Goal: Information Seeking & Learning: Learn about a topic

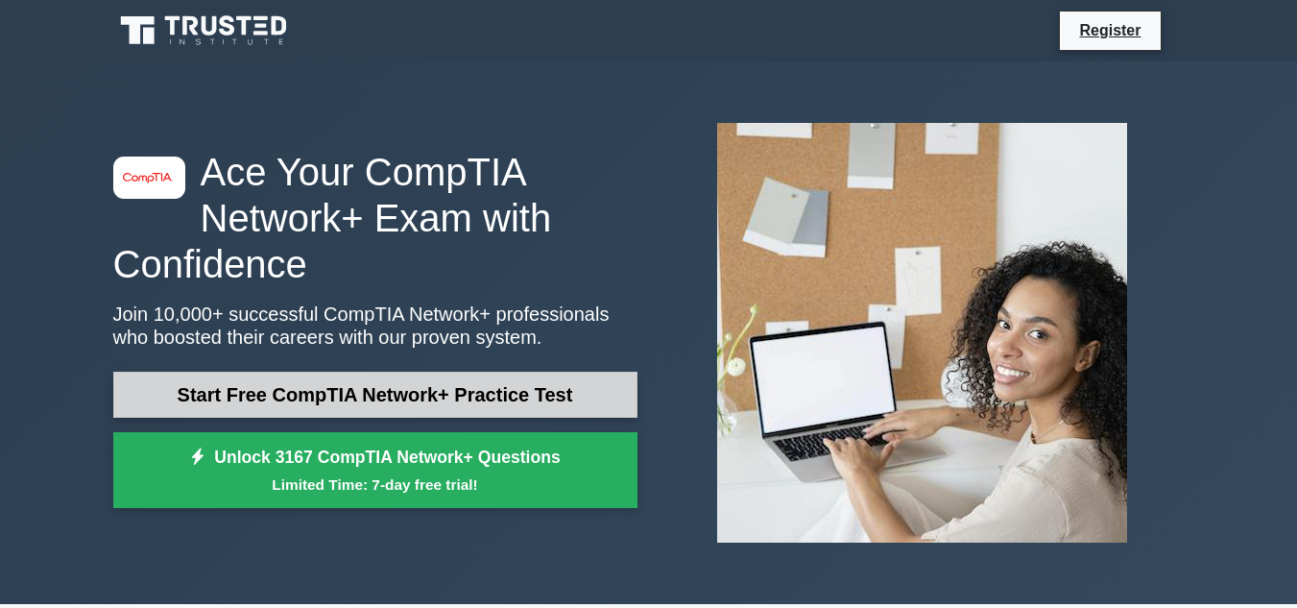
click at [376, 394] on link "Start Free CompTIA Network+ Practice Test" at bounding box center [375, 394] width 524 height 46
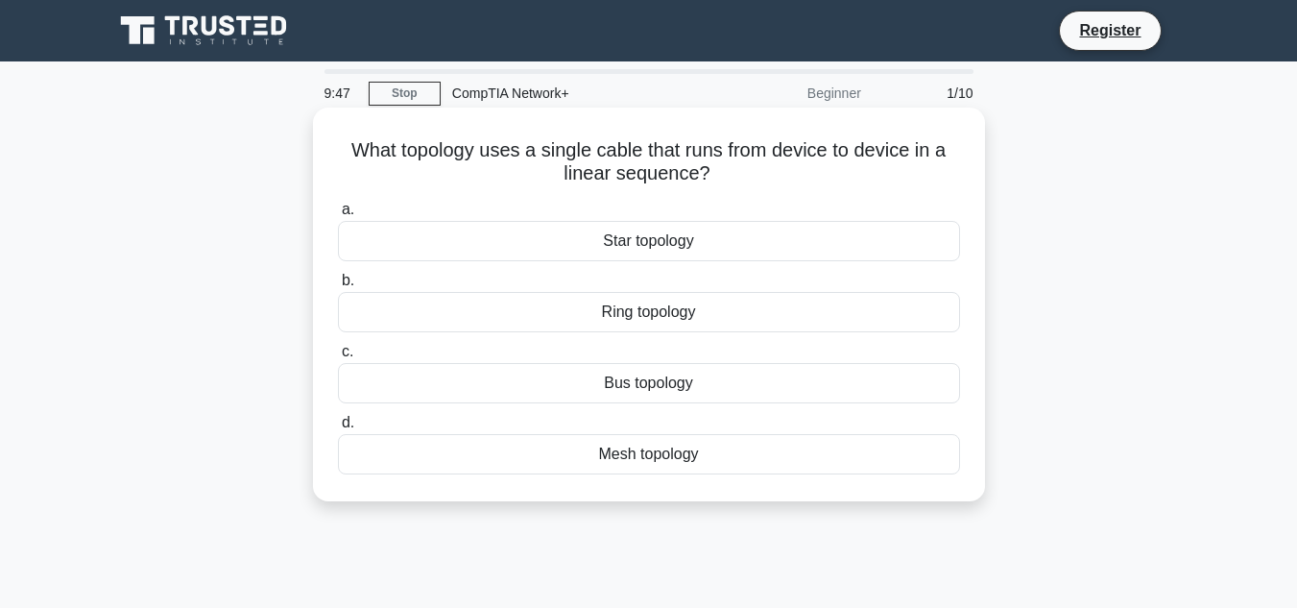
click at [531, 299] on div "Ring topology" at bounding box center [649, 312] width 622 height 40
click at [338, 287] on input "b. Ring topology" at bounding box center [338, 281] width 0 height 12
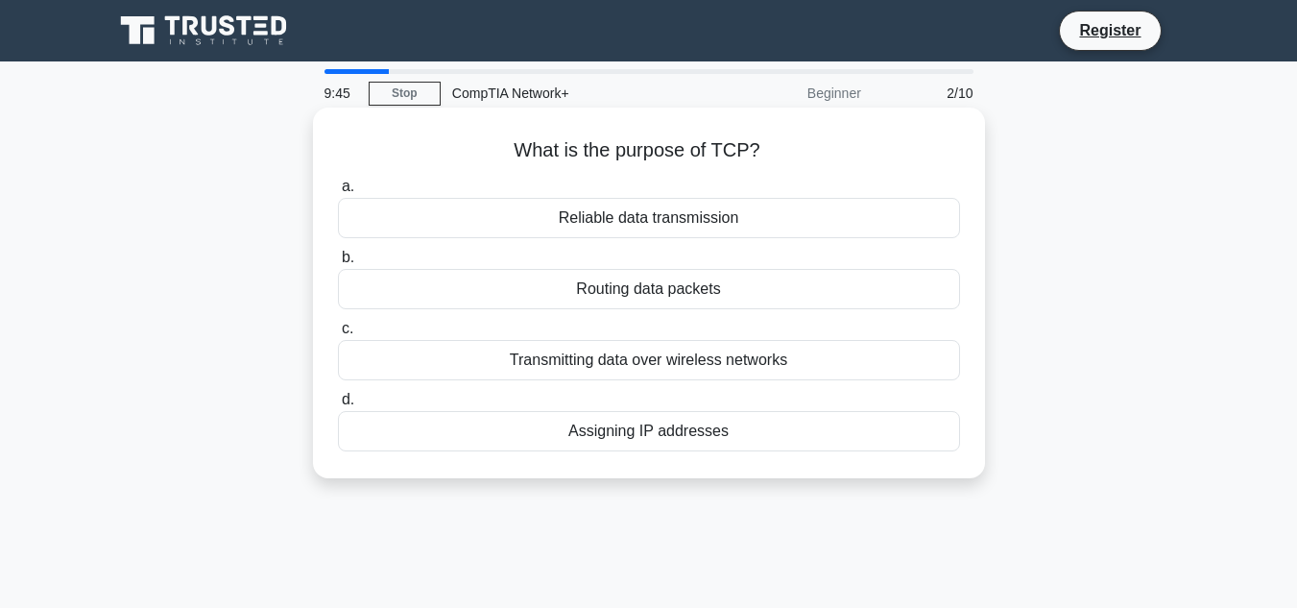
click at [580, 282] on div "Routing data packets" at bounding box center [649, 289] width 622 height 40
click at [338, 264] on input "b. Routing data packets" at bounding box center [338, 257] width 0 height 12
